Goal: Check status: Check status

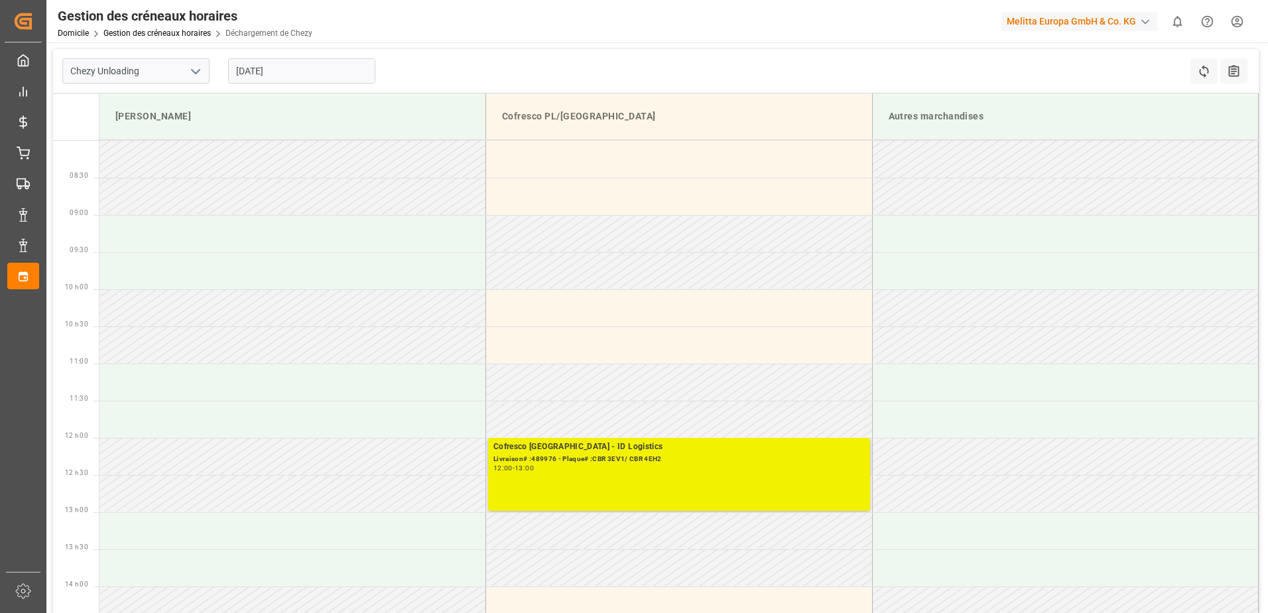
click at [737, 477] on div "Cofresco Pologne - ID Logistics Livraison# :489976 - Plaque# :CBR 3EV1/ CBR 4EH…" at bounding box center [678, 474] width 371 height 68
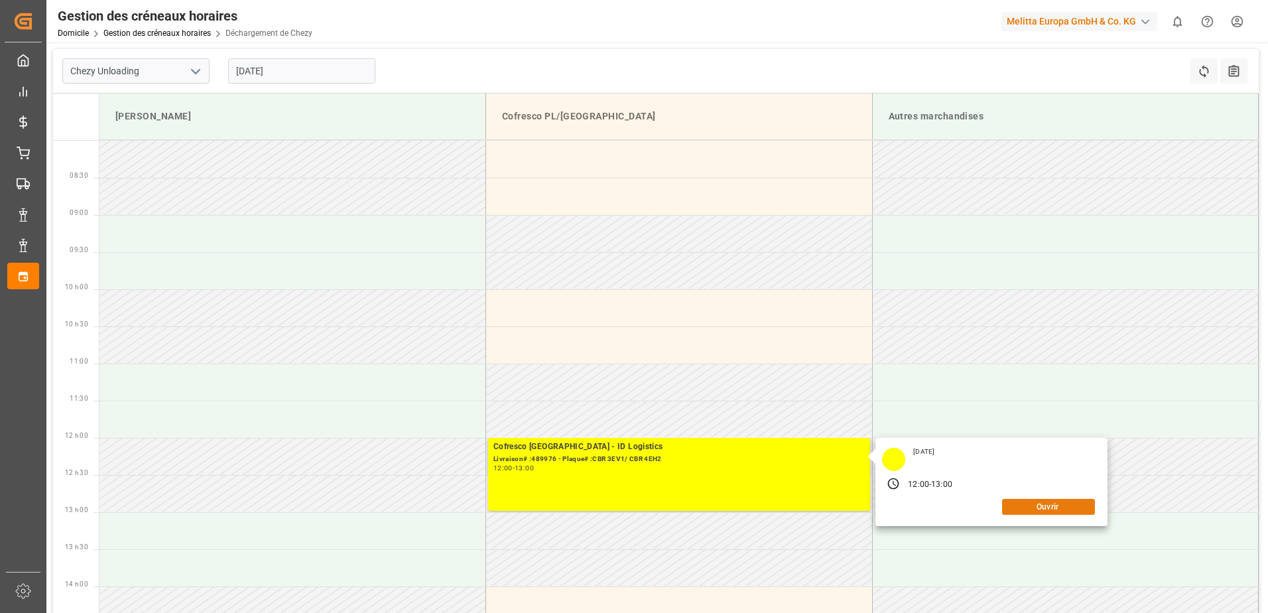
click at [1072, 502] on button "Ouvrir" at bounding box center [1048, 507] width 93 height 16
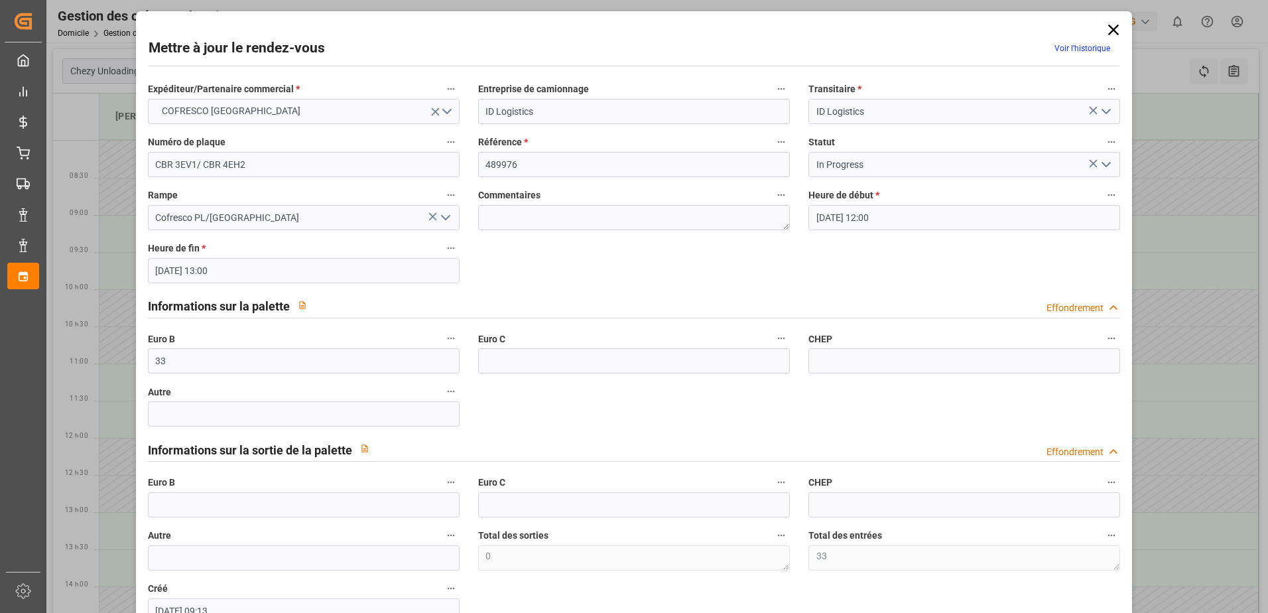
click at [1106, 170] on icon "Ouvrir le menu" at bounding box center [1106, 164] width 16 height 16
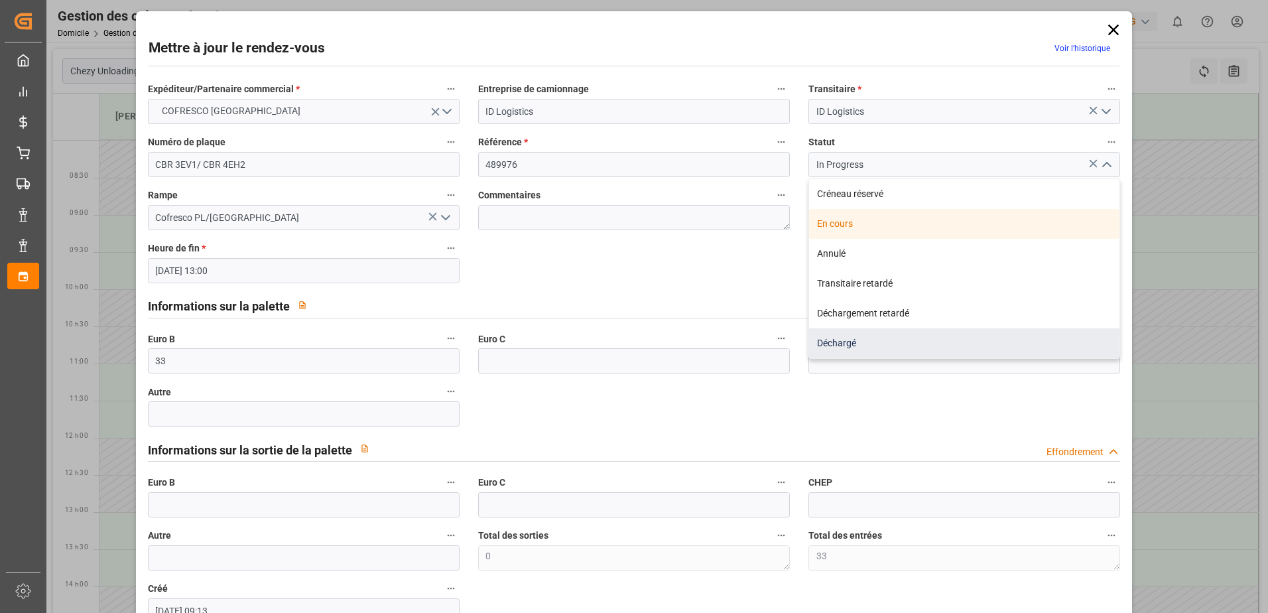
click at [918, 343] on div "Déchargé" at bounding box center [964, 343] width 310 height 30
type input "Unloaded"
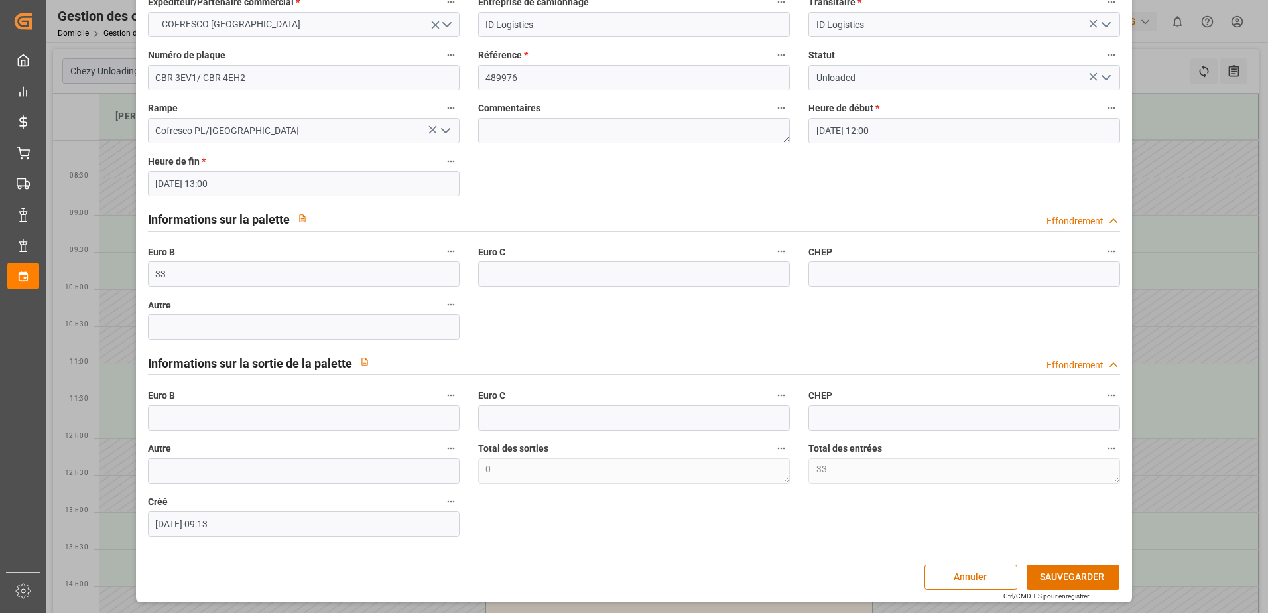
scroll to position [88, 0]
click at [1092, 578] on button "SAUVEGARDER" at bounding box center [1073, 576] width 93 height 25
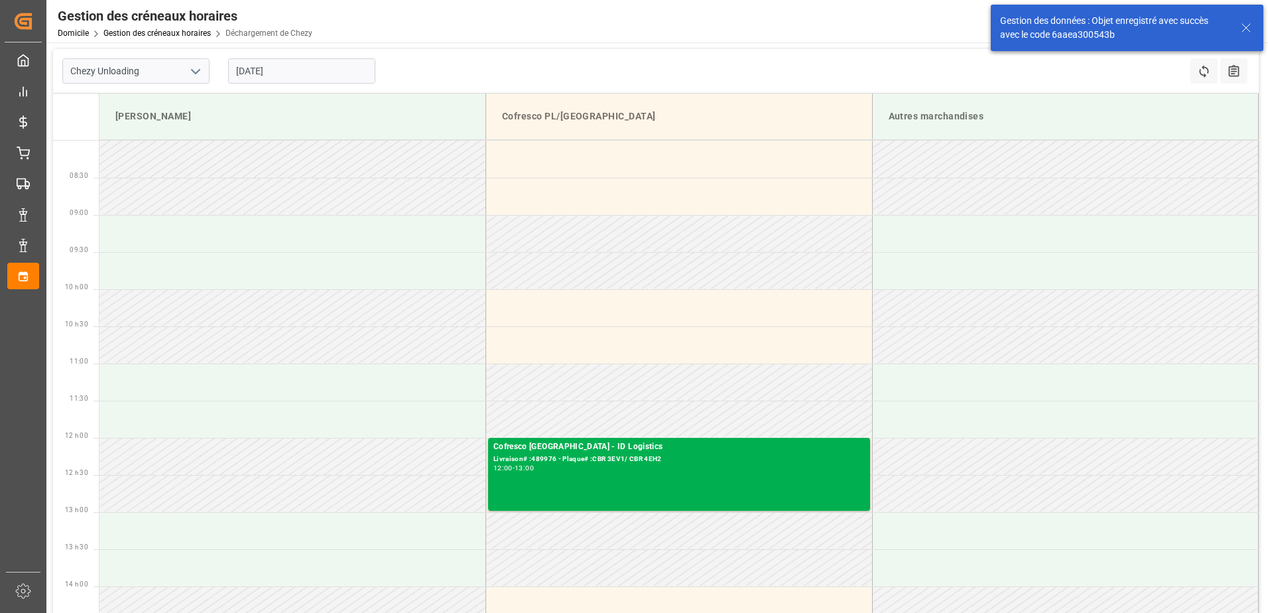
click at [310, 72] on input "[DATE]" at bounding box center [301, 70] width 147 height 25
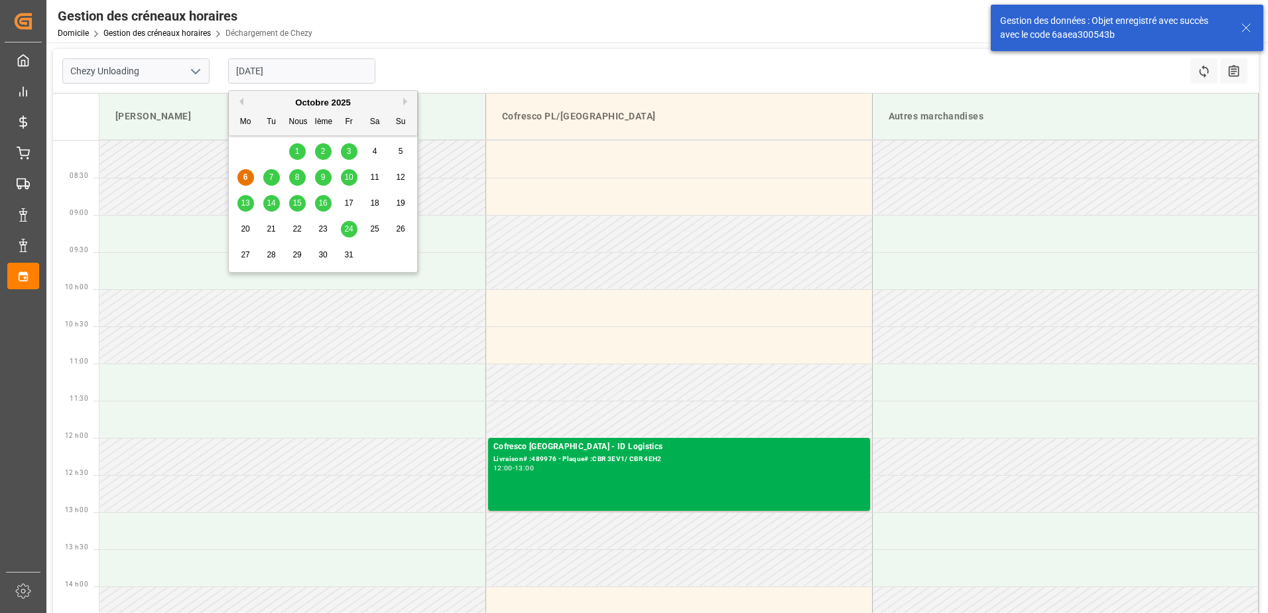
click at [269, 174] on span "7" at bounding box center [271, 176] width 5 height 9
type input "[DATE]"
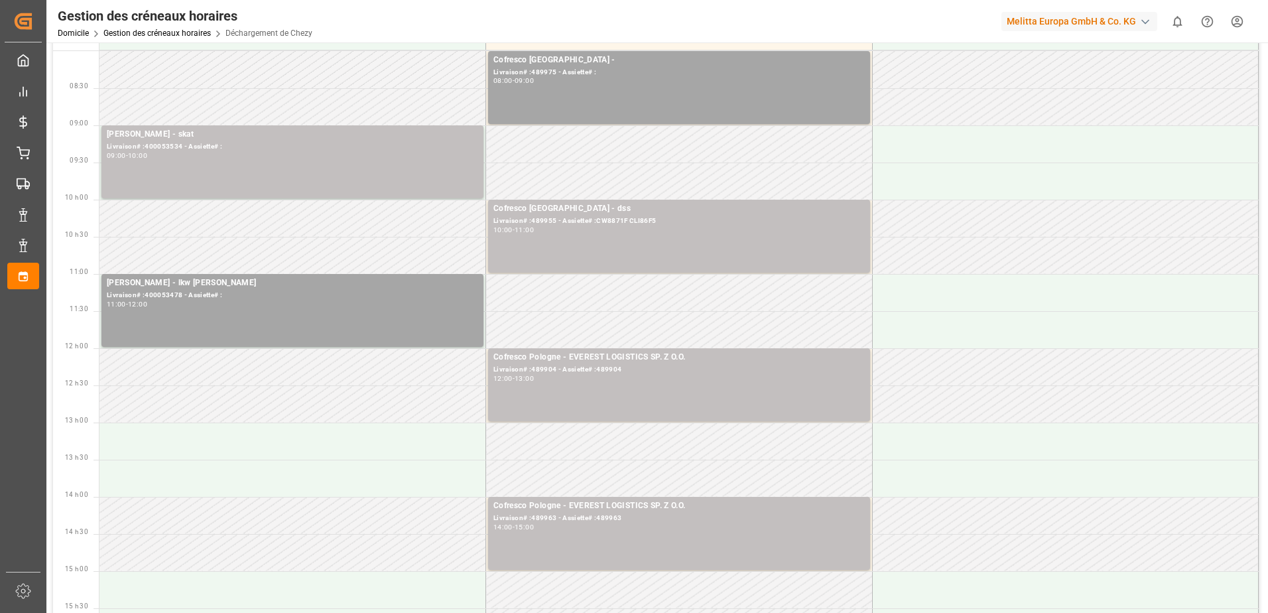
scroll to position [0, 0]
